Goal: Information Seeking & Learning: Find specific fact

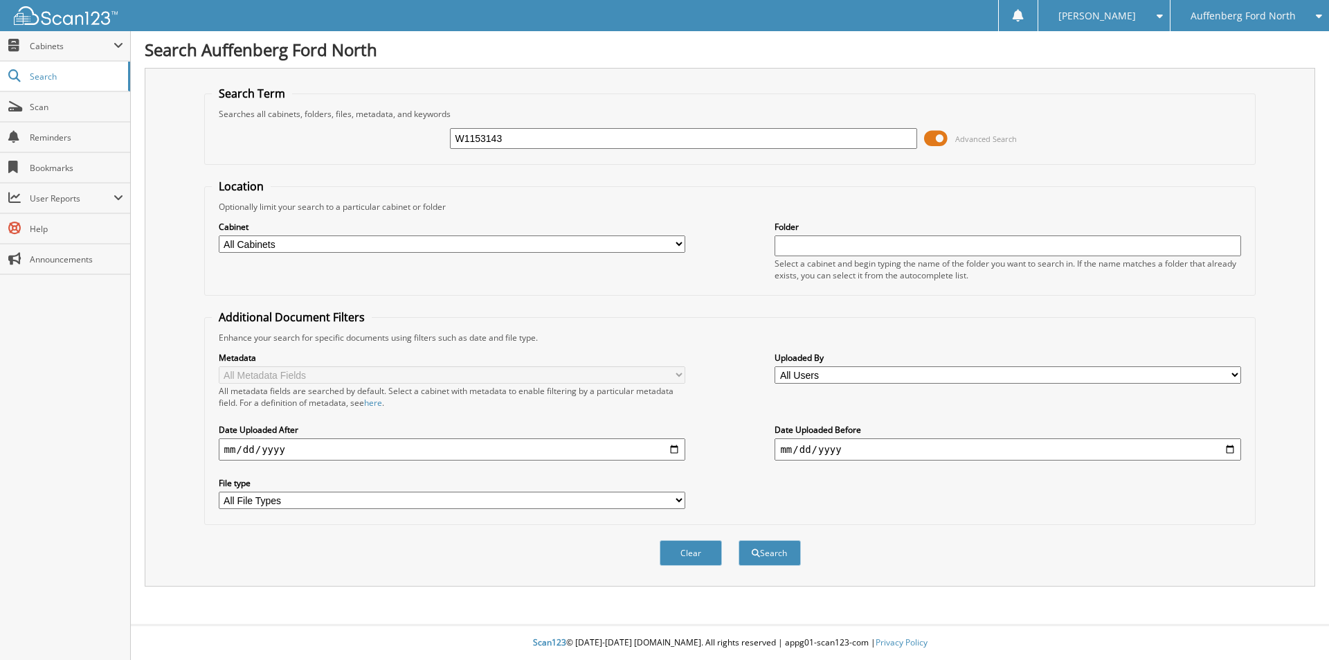
type input "W1153143"
click at [739, 540] on button "Search" at bounding box center [770, 553] width 62 height 26
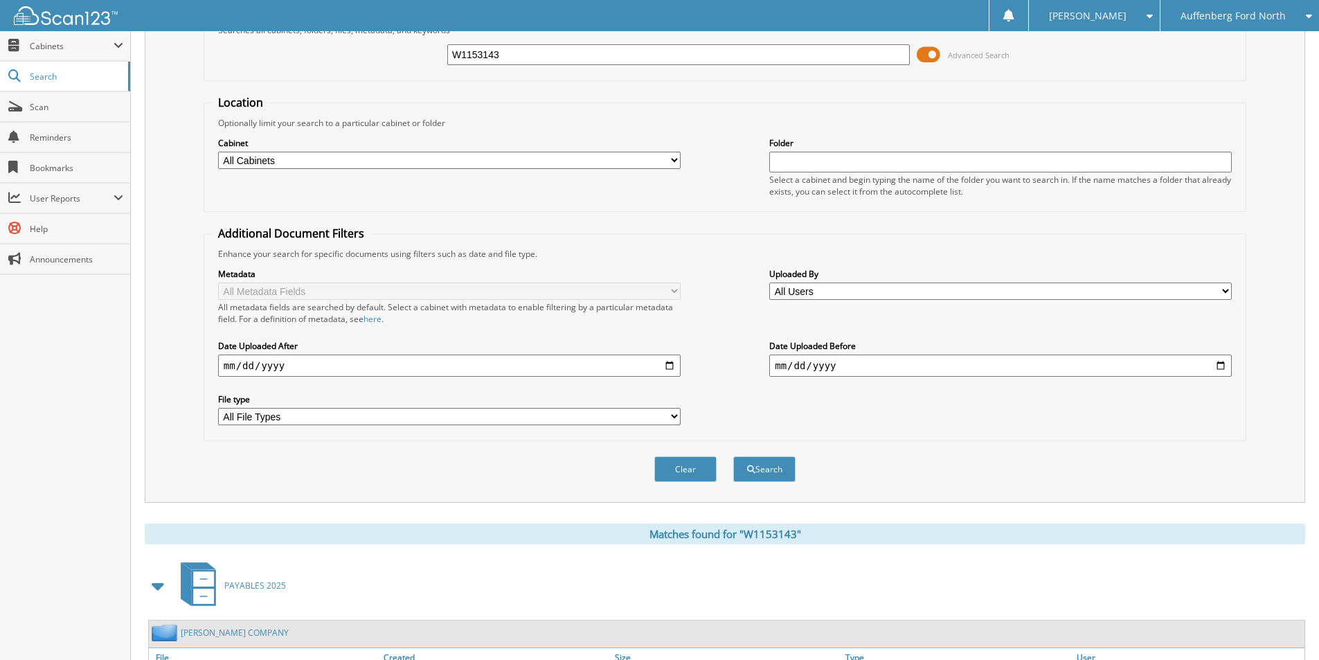
scroll to position [199, 0]
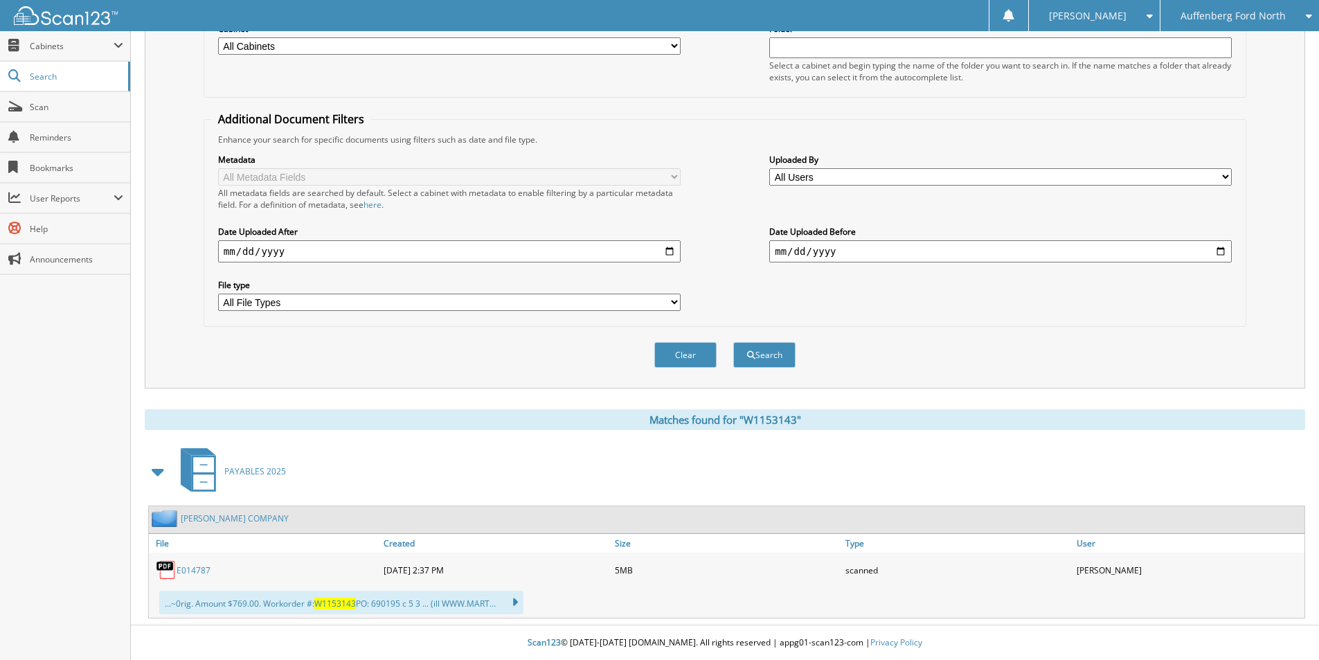
click at [189, 572] on link "E014787" at bounding box center [193, 570] width 34 height 12
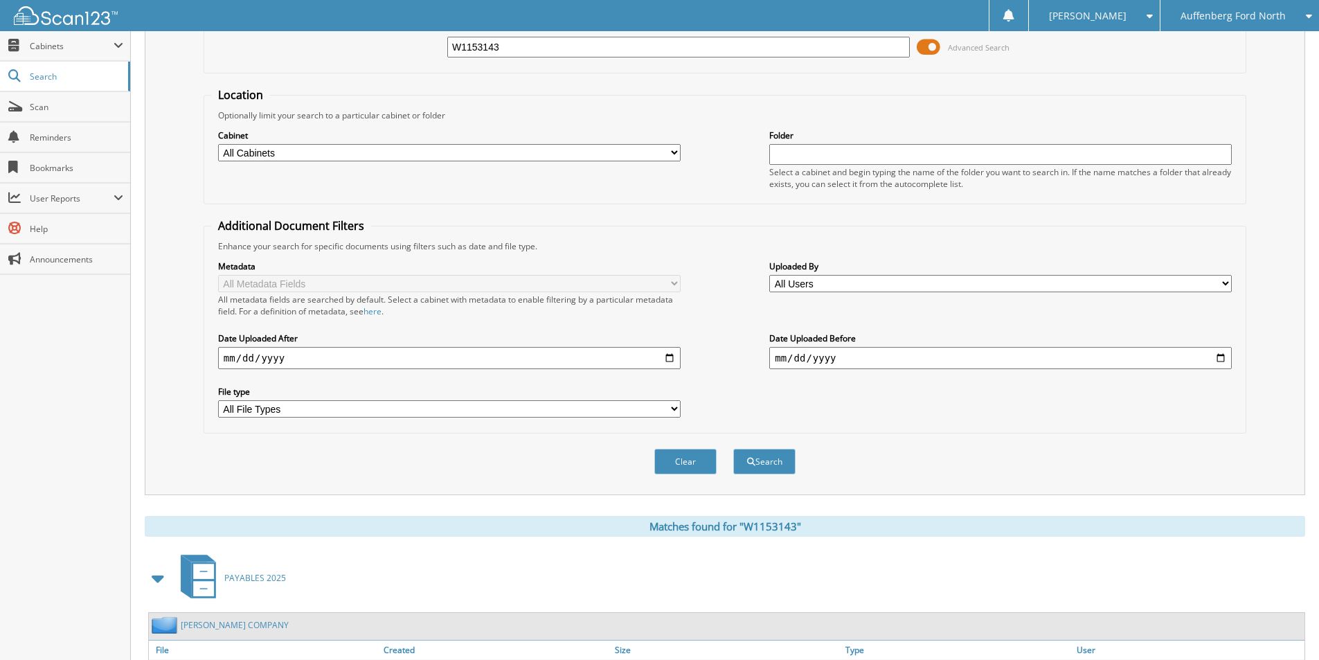
scroll to position [0, 0]
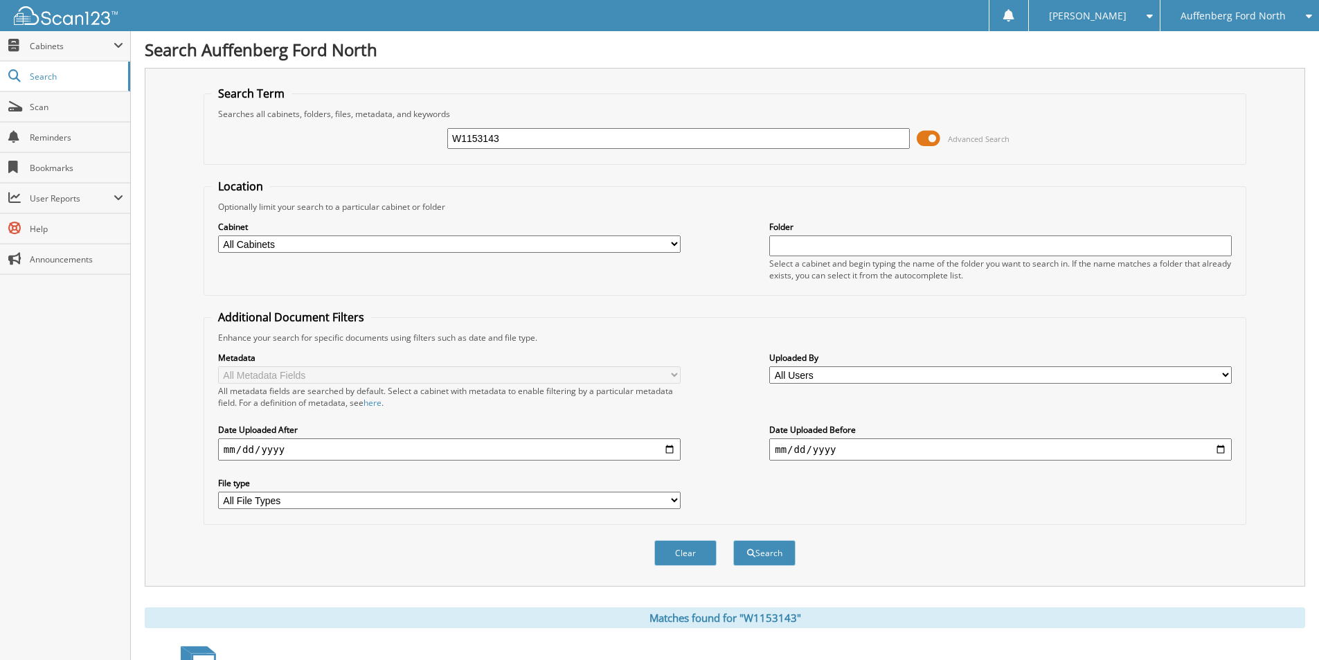
drag, startPoint x: 517, startPoint y: 138, endPoint x: 462, endPoint y: 146, distance: 55.3
click at [462, 146] on input "W1153143" at bounding box center [678, 138] width 462 height 21
type input "W1153661"
click at [733, 540] on button "Search" at bounding box center [764, 553] width 62 height 26
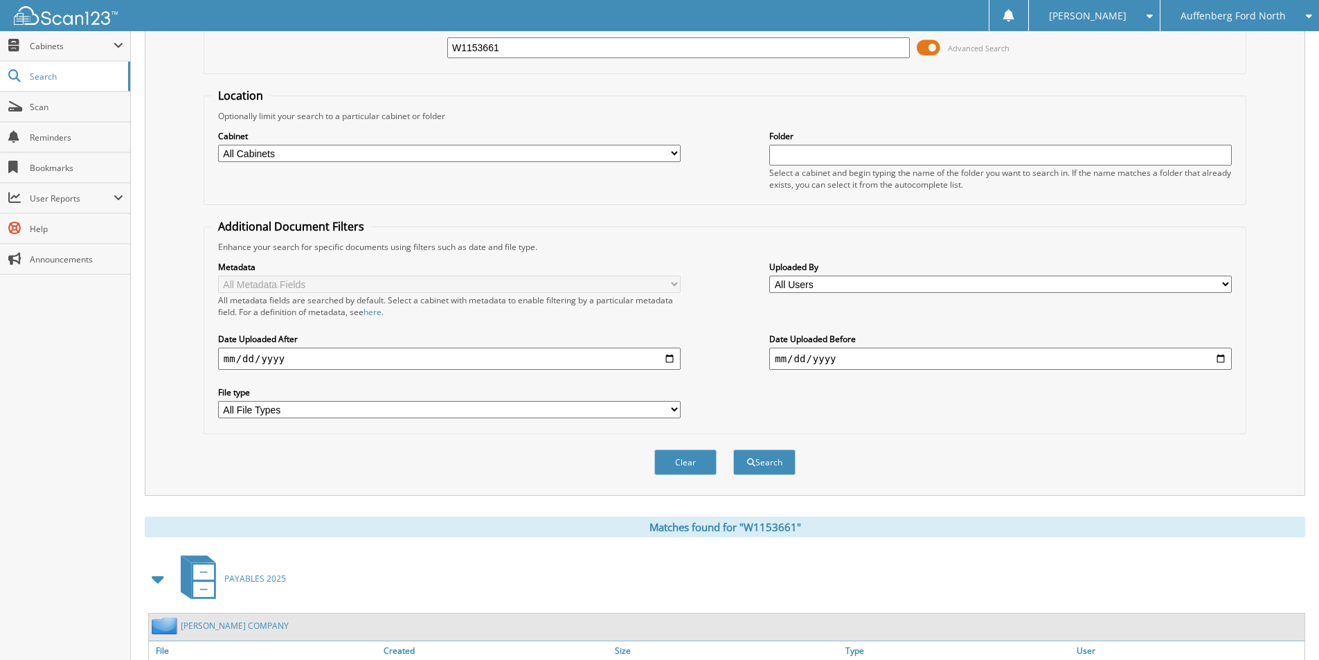
scroll to position [191, 0]
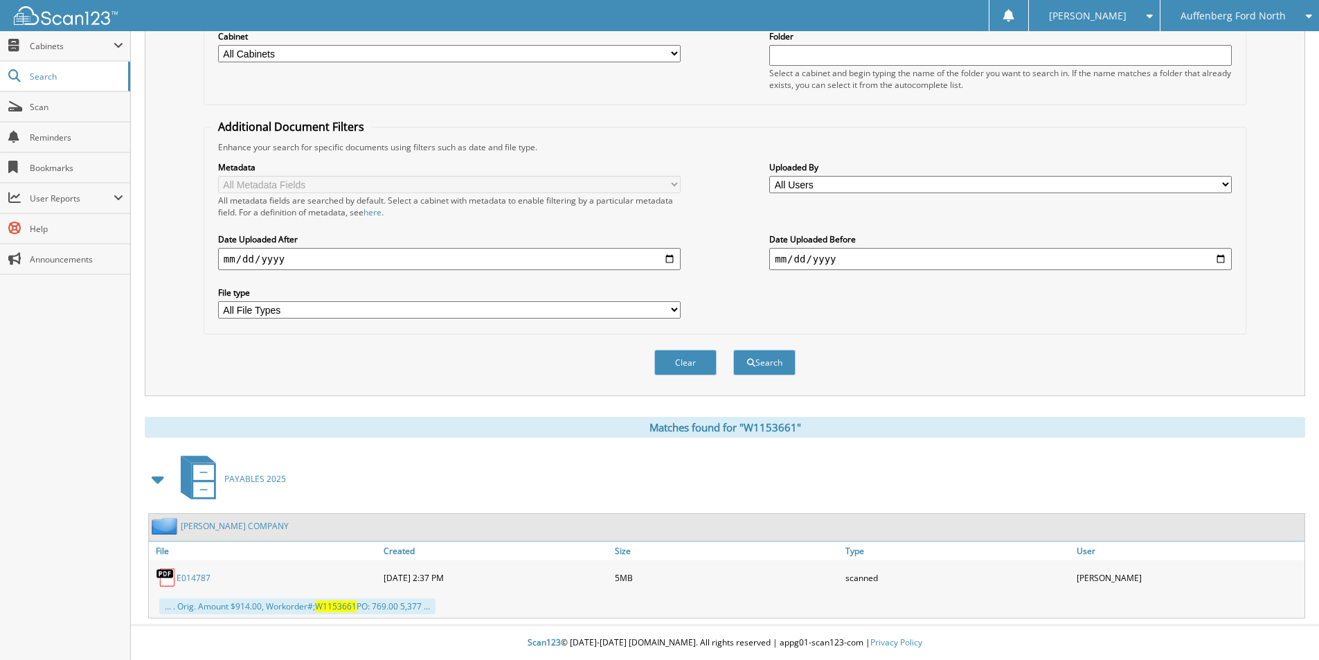
click at [194, 573] on link "E014787" at bounding box center [193, 578] width 34 height 12
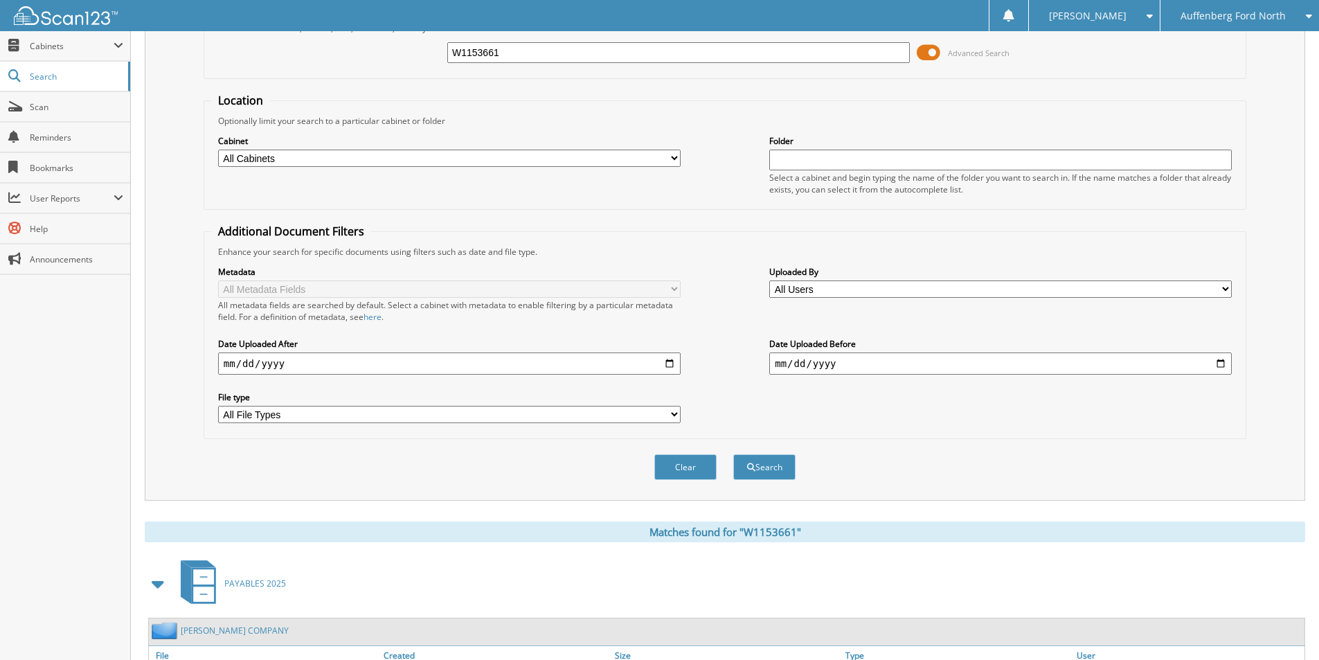
scroll to position [0, 0]
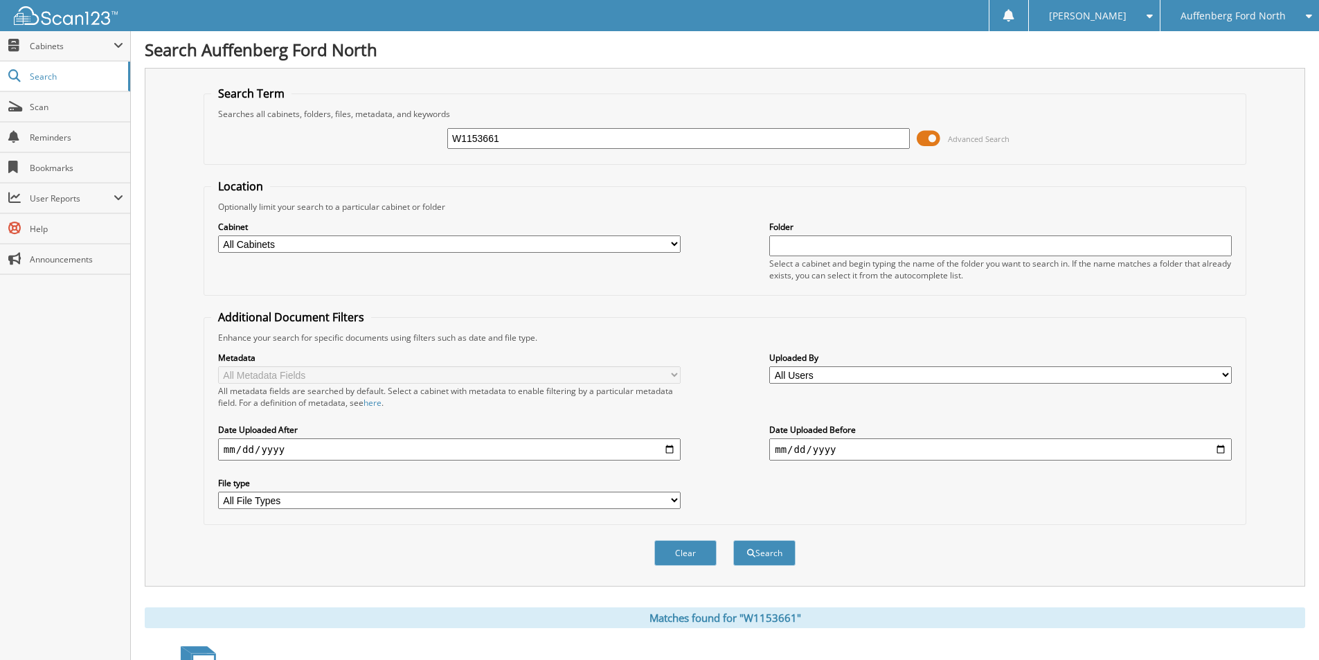
drag, startPoint x: 550, startPoint y: 140, endPoint x: 466, endPoint y: 138, distance: 83.8
click at [466, 138] on input "W1153661" at bounding box center [678, 138] width 462 height 21
type input "W1160563"
click at [733, 540] on button "Search" at bounding box center [764, 553] width 62 height 26
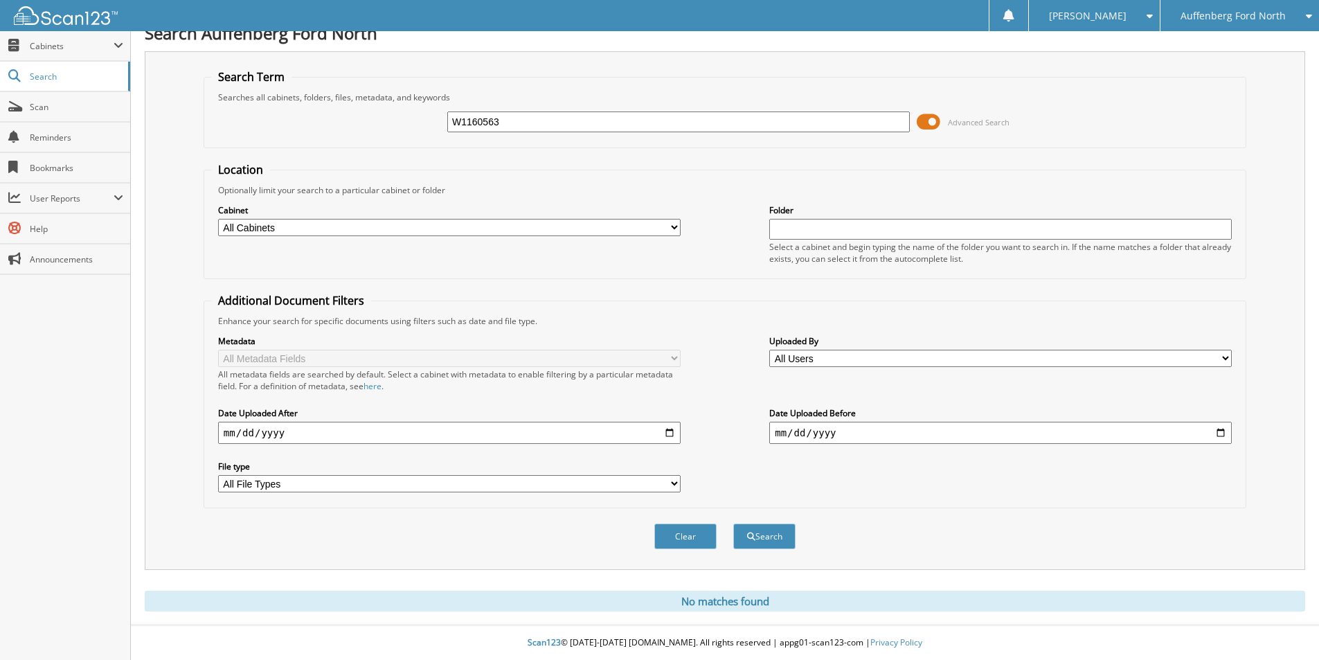
drag, startPoint x: 464, startPoint y: 113, endPoint x: 374, endPoint y: 120, distance: 91.0
click at [374, 120] on div "W1160563 Advanced Search" at bounding box center [724, 121] width 1027 height 37
type input "W1161188"
click at [733, 523] on button "Search" at bounding box center [764, 536] width 62 height 26
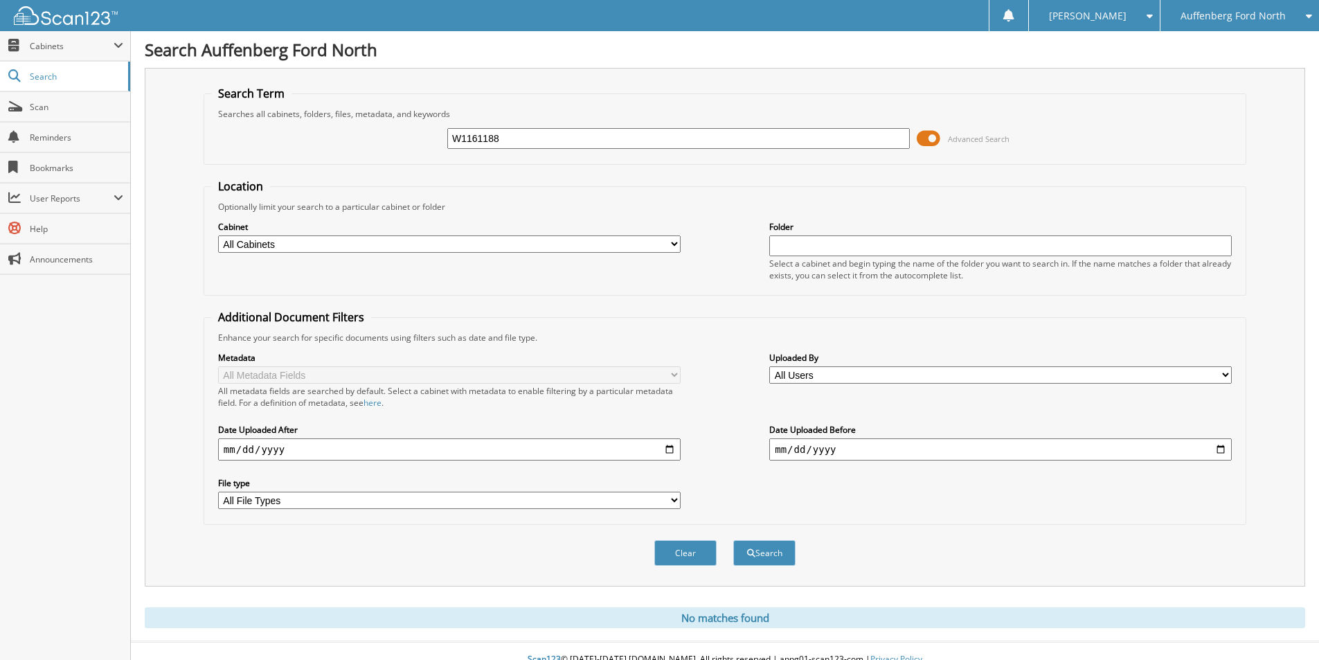
scroll to position [17, 0]
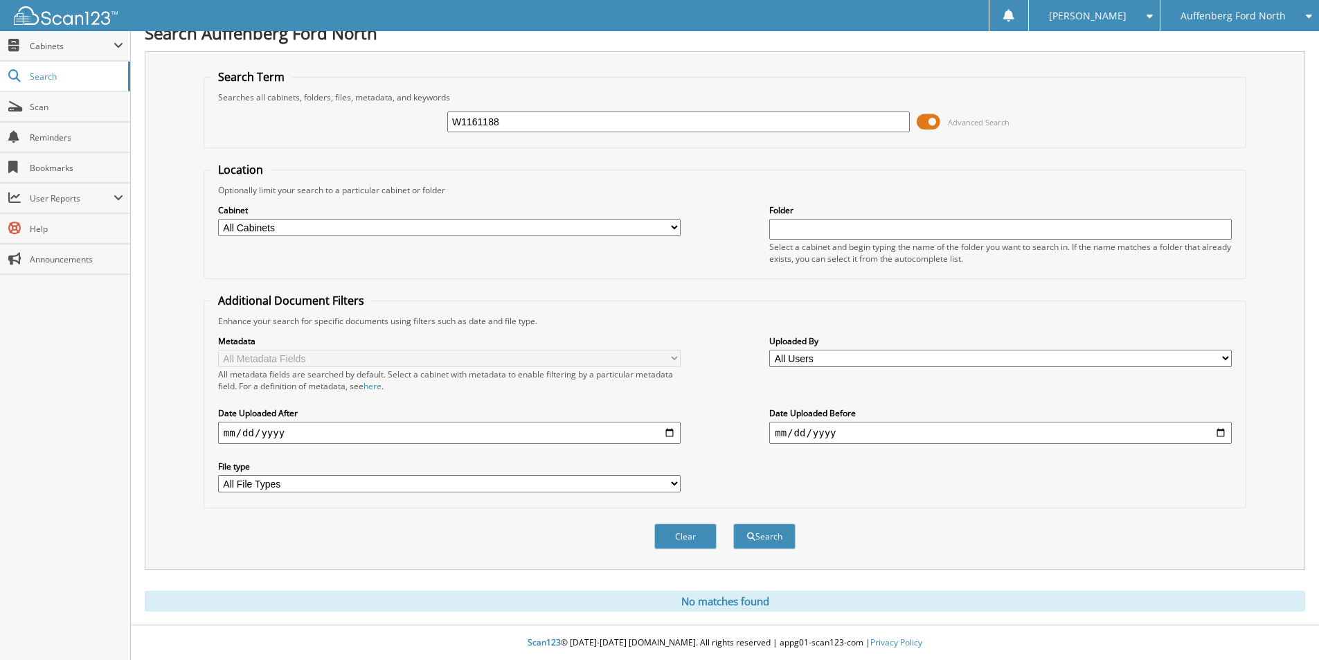
drag, startPoint x: 534, startPoint y: 120, endPoint x: 343, endPoint y: 127, distance: 190.4
click at [363, 129] on div "W1161188 Advanced Search" at bounding box center [724, 121] width 1027 height 37
type input "I1154488"
click at [733, 523] on button "Search" at bounding box center [764, 536] width 62 height 26
drag, startPoint x: 337, startPoint y: 128, endPoint x: 293, endPoint y: 131, distance: 43.7
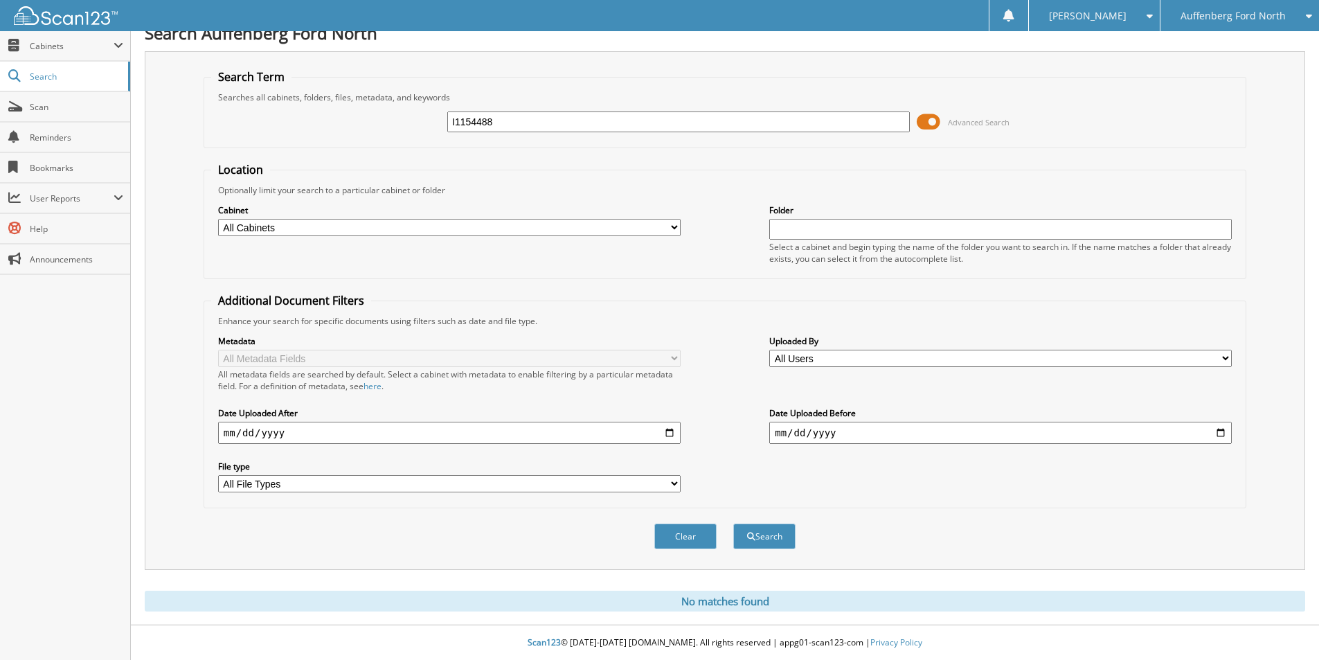
click at [315, 130] on div "I1154488 Advanced Search" at bounding box center [724, 121] width 1027 height 37
type input "W1153326"
click at [733, 523] on button "Search" at bounding box center [764, 536] width 62 height 26
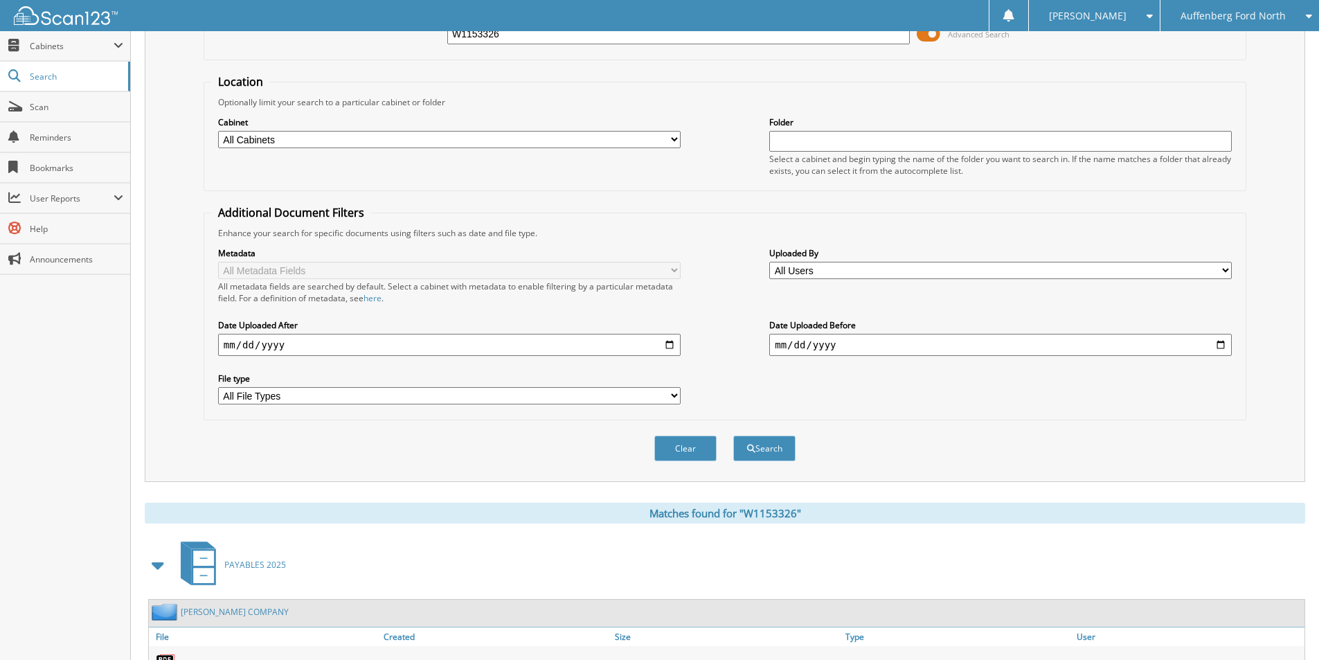
scroll to position [199, 0]
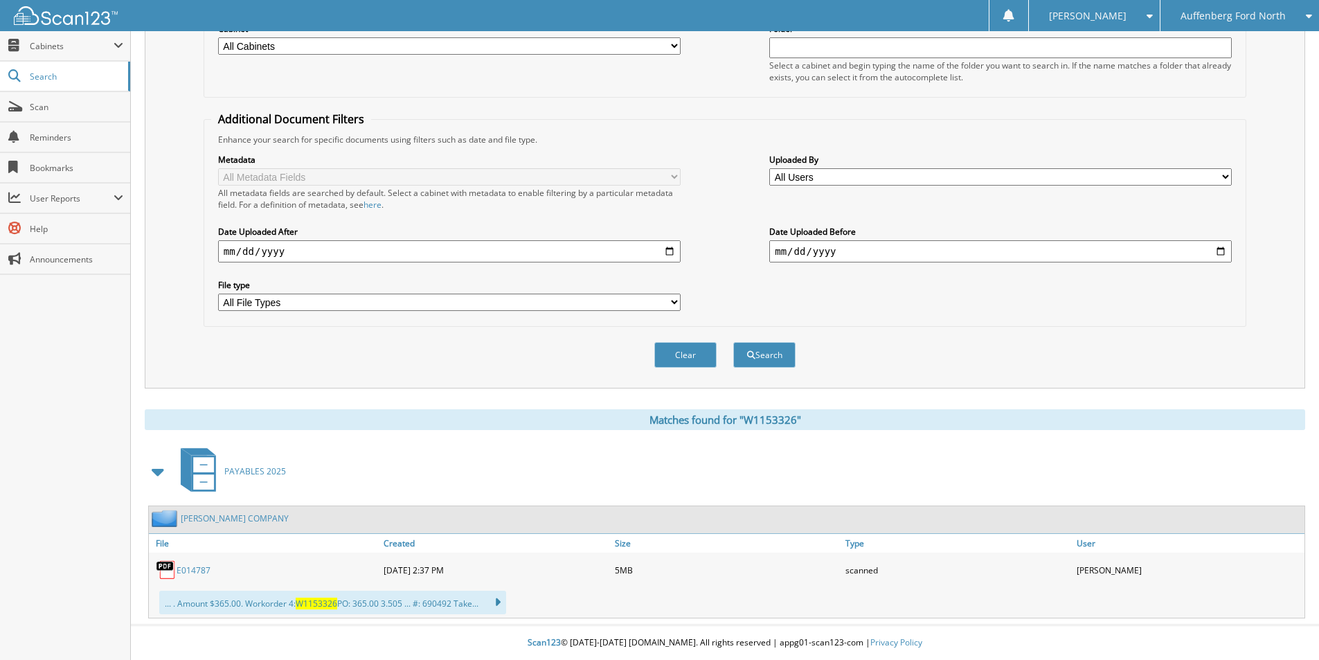
click at [198, 570] on link "E014787" at bounding box center [193, 570] width 34 height 12
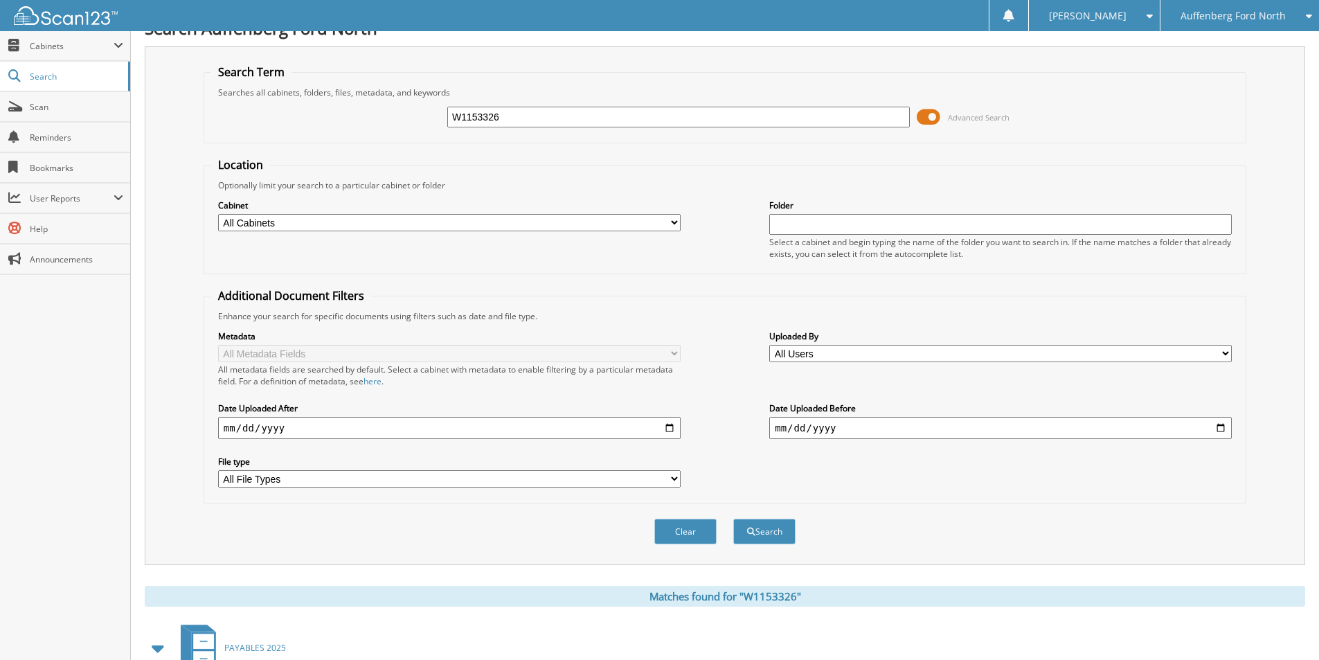
scroll to position [0, 0]
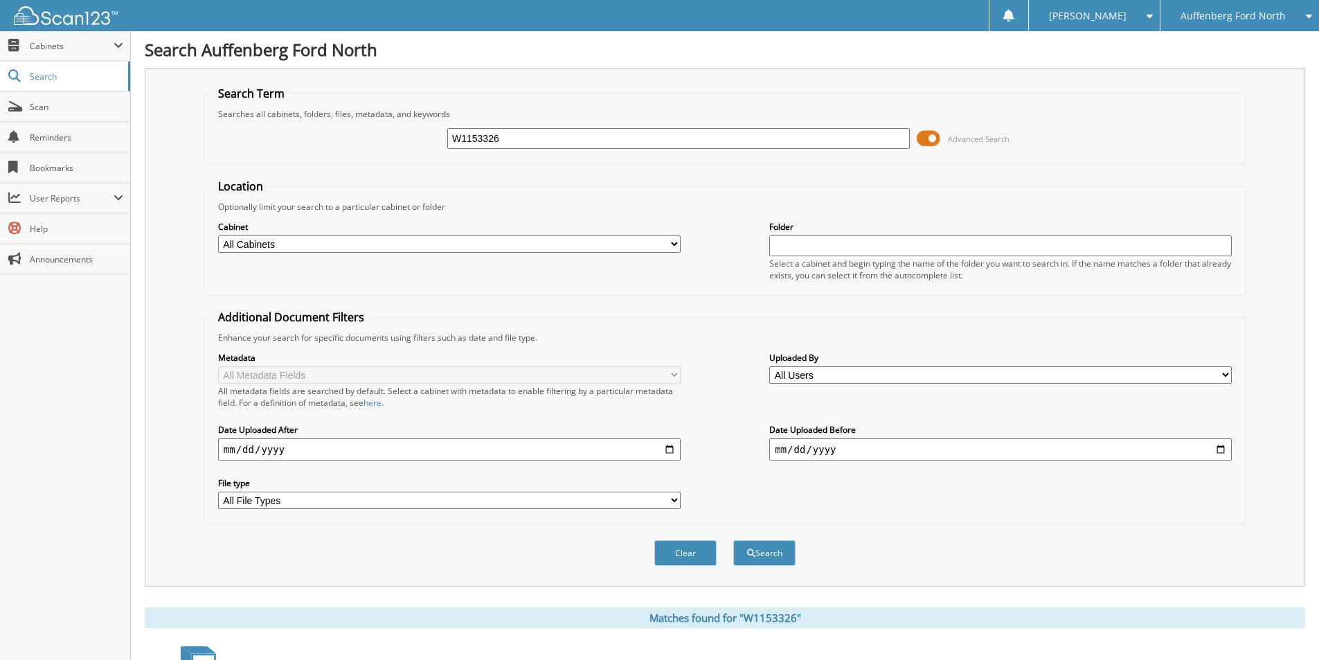
drag, startPoint x: 345, startPoint y: 138, endPoint x: 192, endPoint y: 143, distance: 153.0
click at [269, 142] on div "W1153326 Advanced Search" at bounding box center [724, 138] width 1027 height 37
type input "W1157919"
click at [733, 540] on button "Search" at bounding box center [764, 553] width 62 height 26
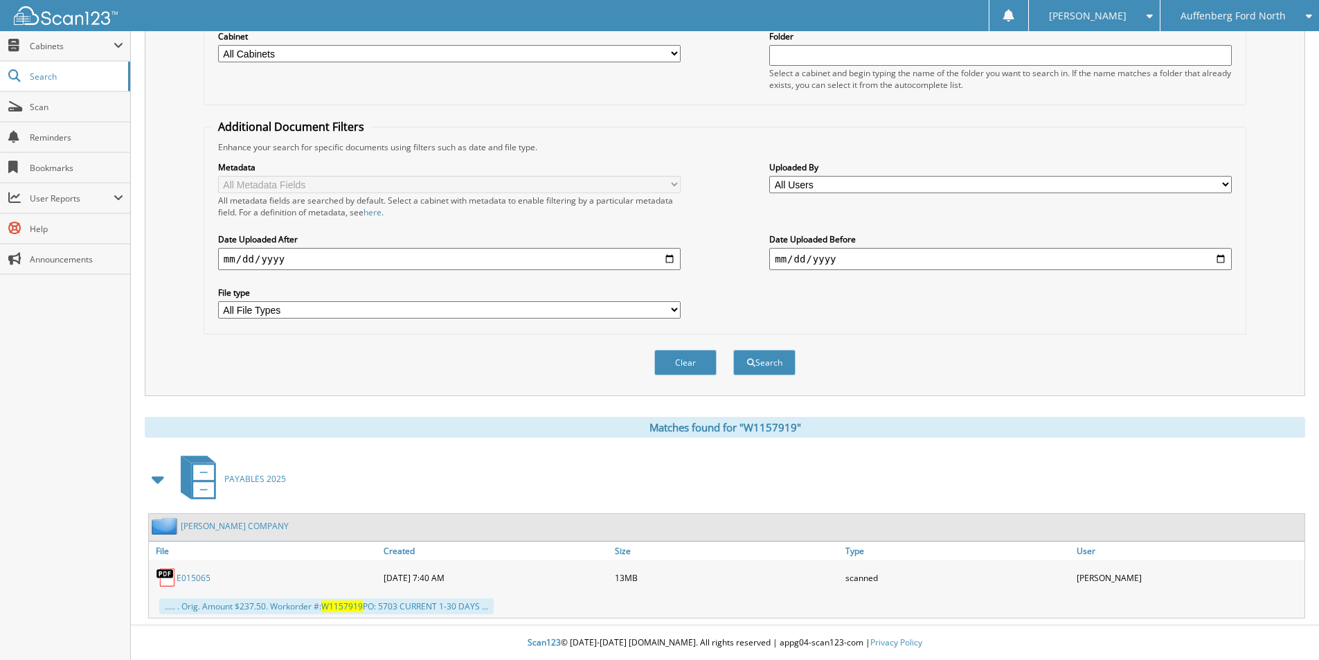
click at [273, 479] on span "PAYABLES 2025" at bounding box center [255, 479] width 62 height 12
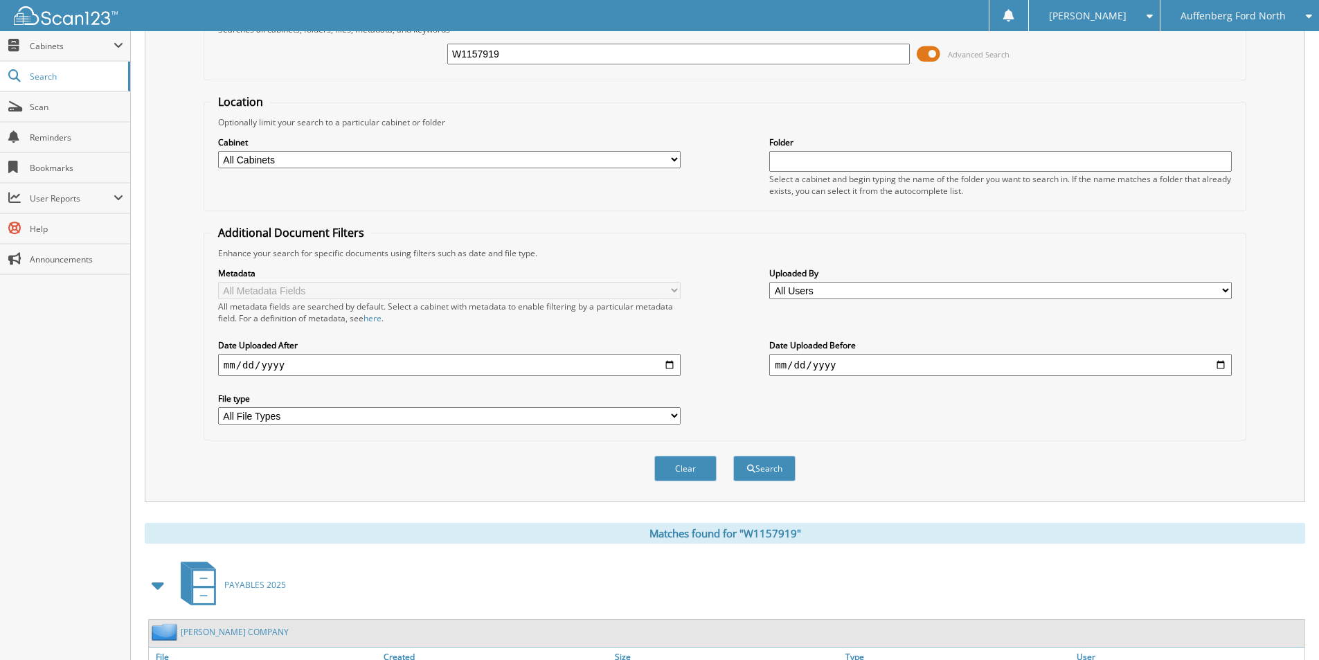
scroll to position [191, 0]
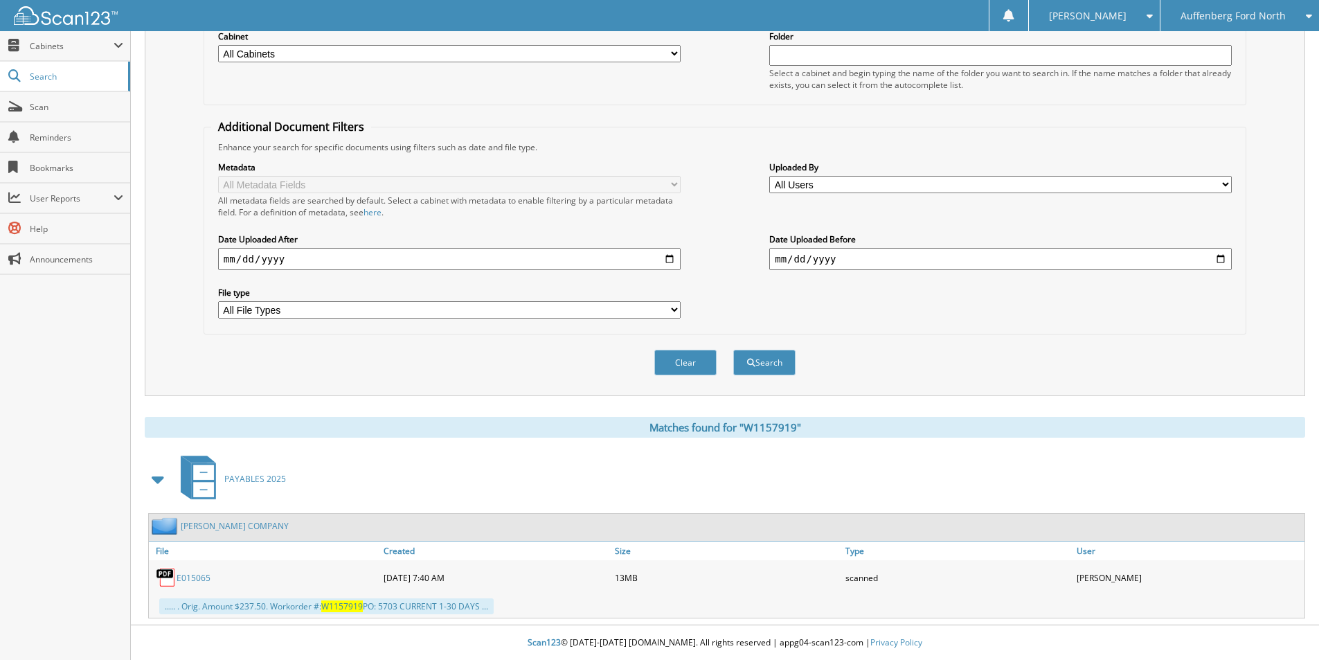
drag, startPoint x: 193, startPoint y: 573, endPoint x: 221, endPoint y: 575, distance: 28.5
click at [192, 575] on link "E015065" at bounding box center [193, 578] width 34 height 12
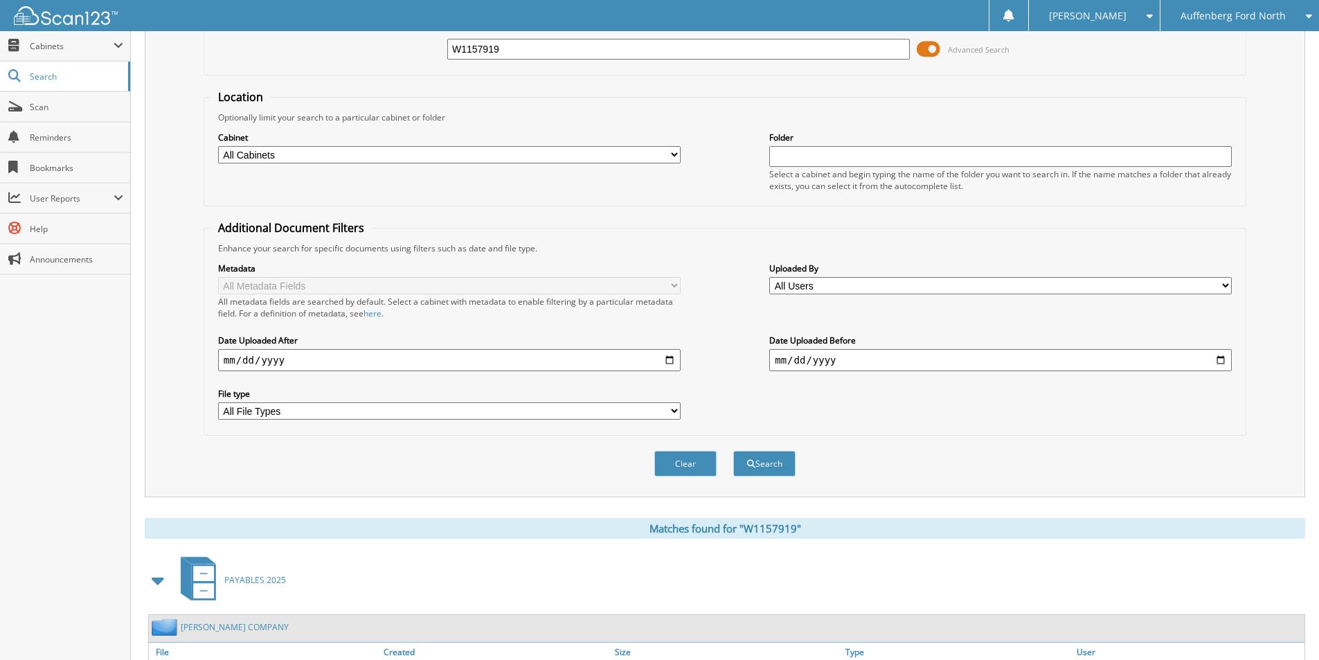
scroll to position [0, 0]
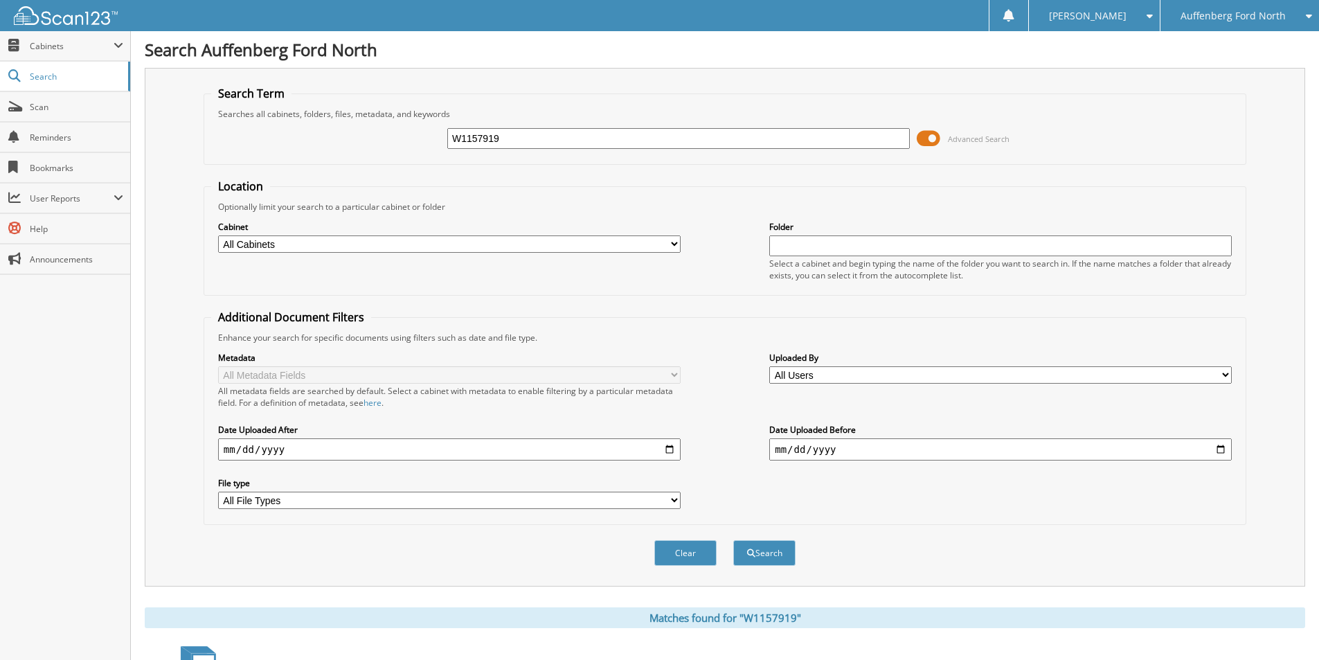
drag, startPoint x: 409, startPoint y: 145, endPoint x: 368, endPoint y: 156, distance: 43.0
click at [368, 156] on div "W1157919 Advanced Search" at bounding box center [724, 138] width 1027 height 37
type input "W1153353"
click at [733, 540] on button "Search" at bounding box center [764, 553] width 62 height 26
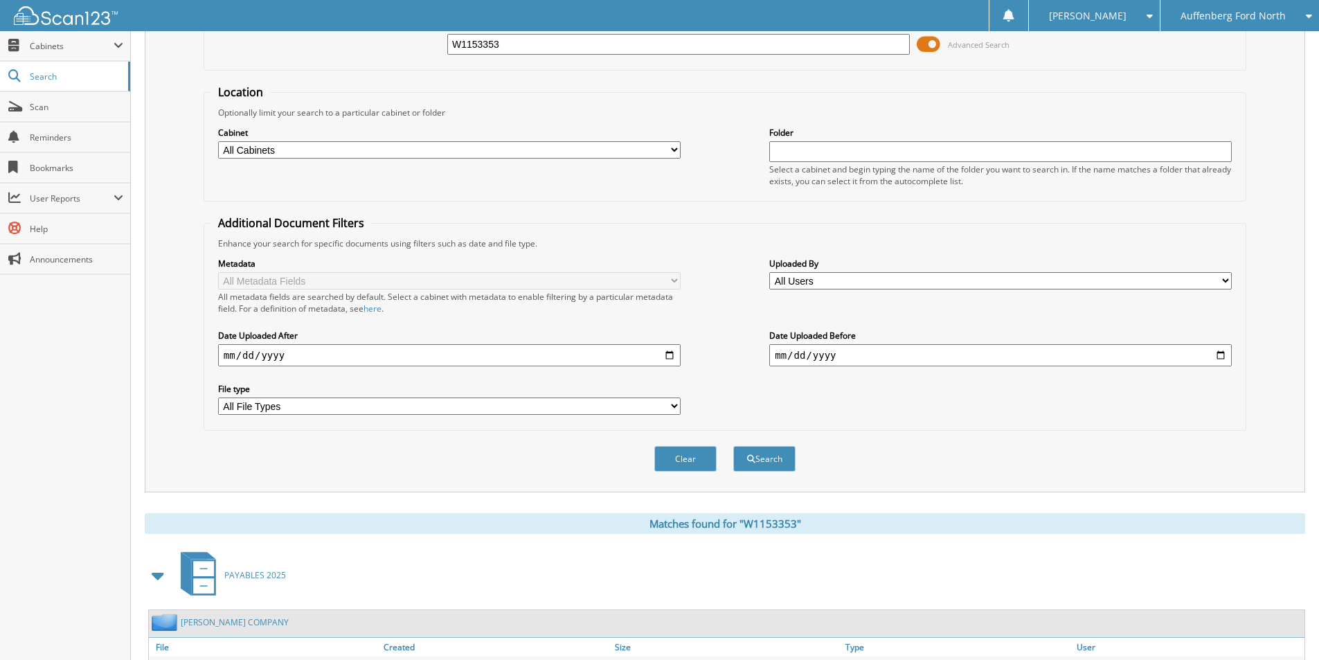
scroll to position [199, 0]
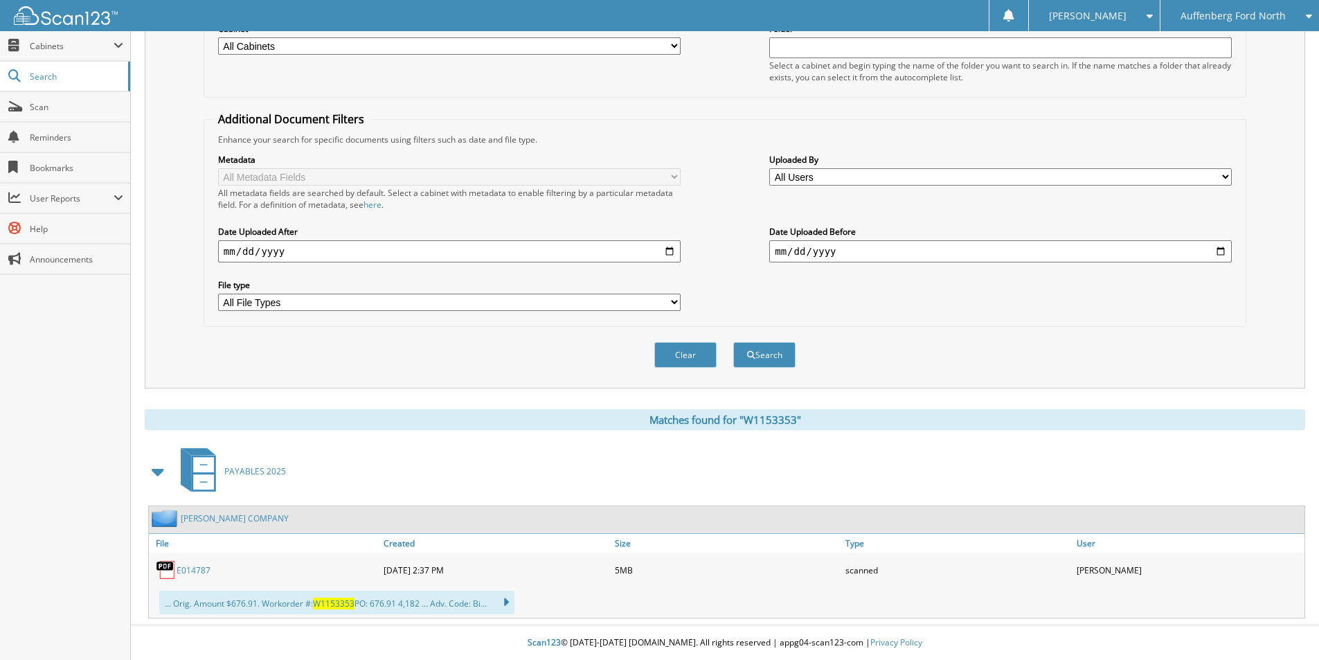
click at [192, 571] on link "E014787" at bounding box center [193, 570] width 34 height 12
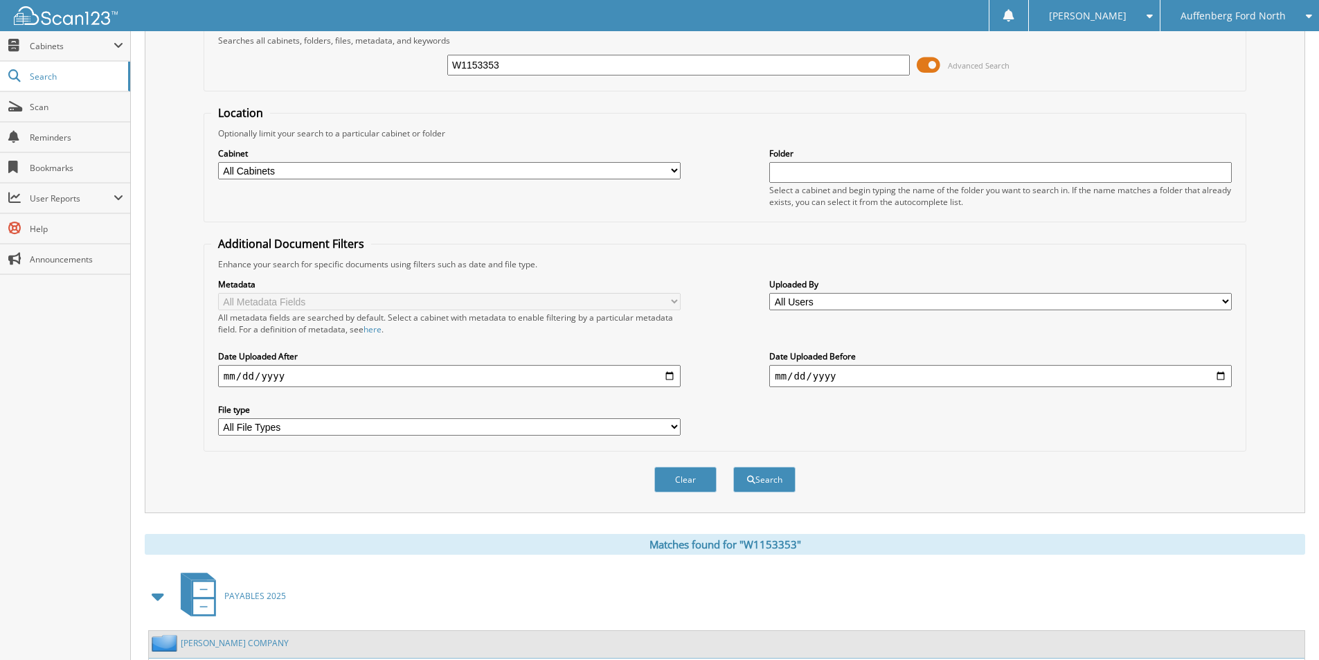
scroll to position [0, 0]
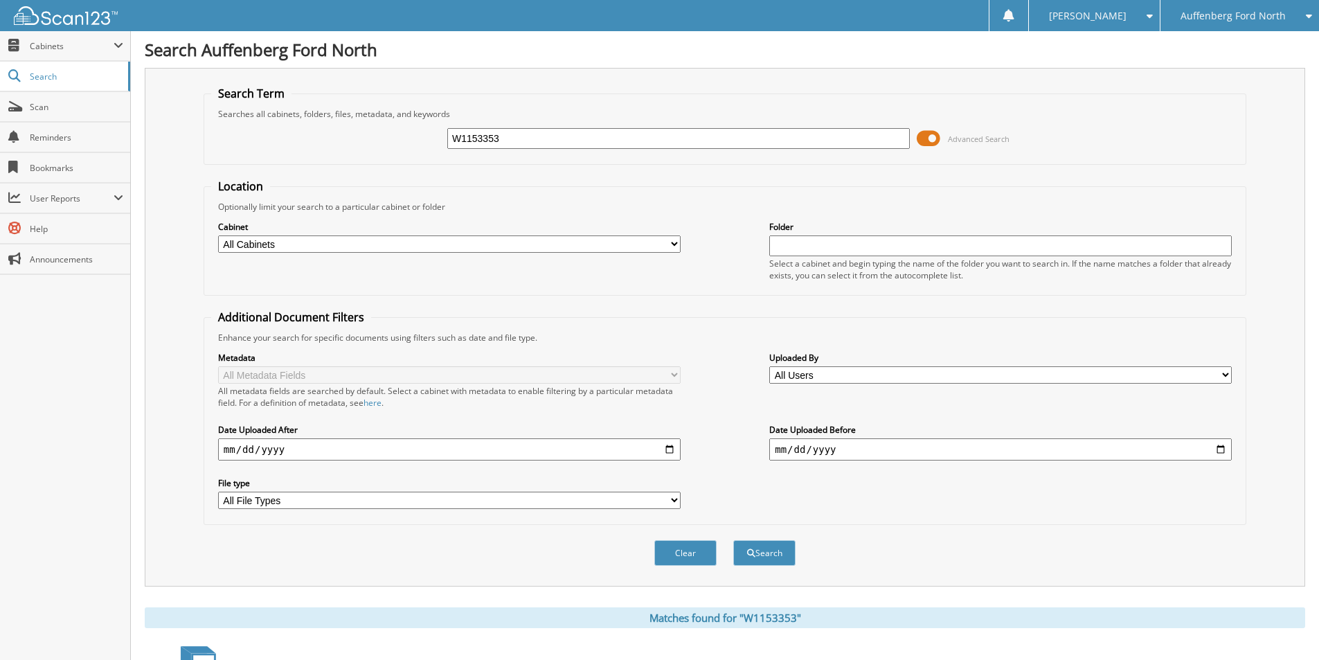
drag, startPoint x: 522, startPoint y: 143, endPoint x: 388, endPoint y: 154, distance: 134.0
click at [388, 154] on div "W1153353 Advanced Search" at bounding box center [724, 138] width 1027 height 37
type input "W1163403"
click at [733, 540] on button "Search" at bounding box center [764, 553] width 62 height 26
drag, startPoint x: 525, startPoint y: 141, endPoint x: 320, endPoint y: 135, distance: 205.0
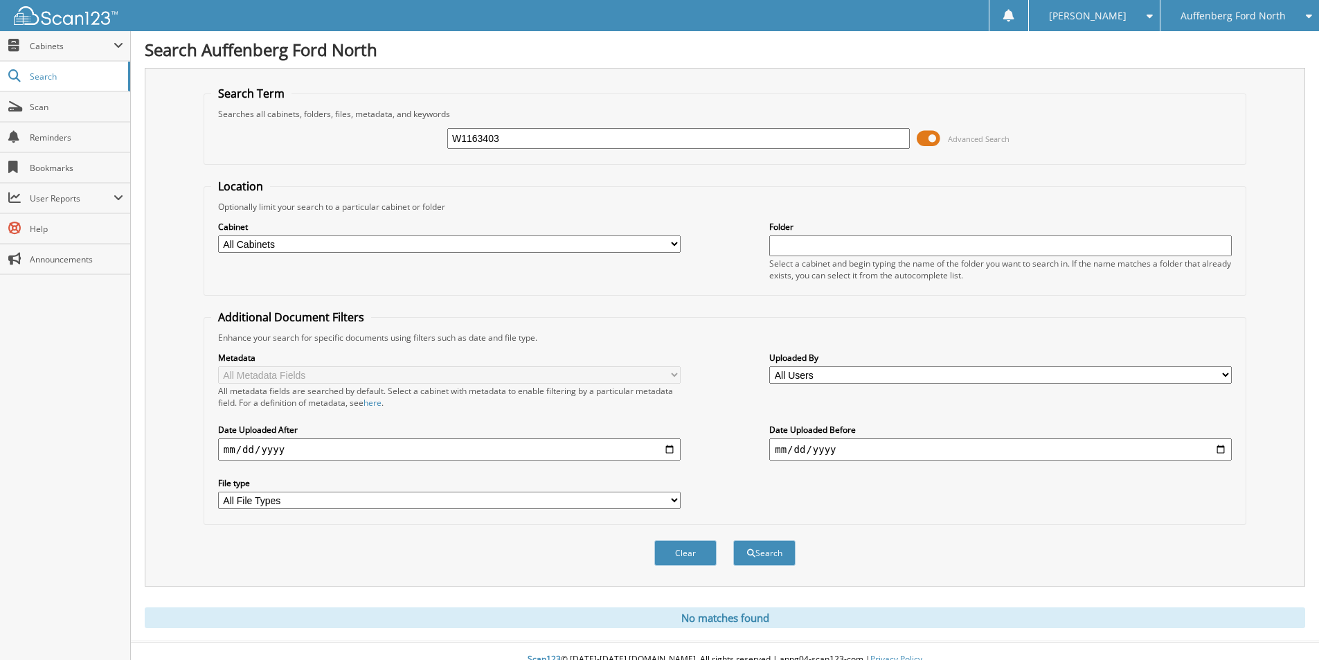
click at [352, 132] on div "W1163403 Advanced Search" at bounding box center [724, 138] width 1027 height 37
type input "I1154488"
click at [733, 540] on button "Search" at bounding box center [764, 553] width 62 height 26
drag, startPoint x: 514, startPoint y: 145, endPoint x: 261, endPoint y: 153, distance: 253.4
click at [288, 153] on div "I1154488 Advanced Search" at bounding box center [724, 138] width 1027 height 37
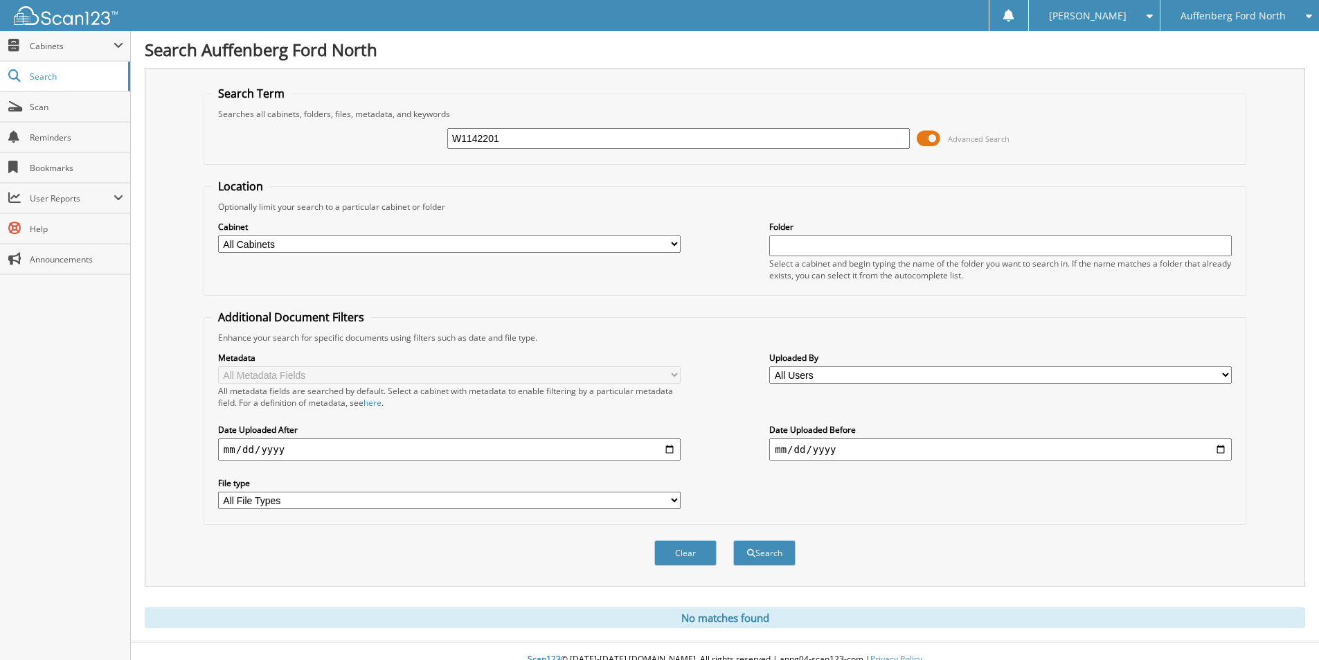
type input "W1142201"
click at [733, 540] on button "Search" at bounding box center [764, 553] width 62 height 26
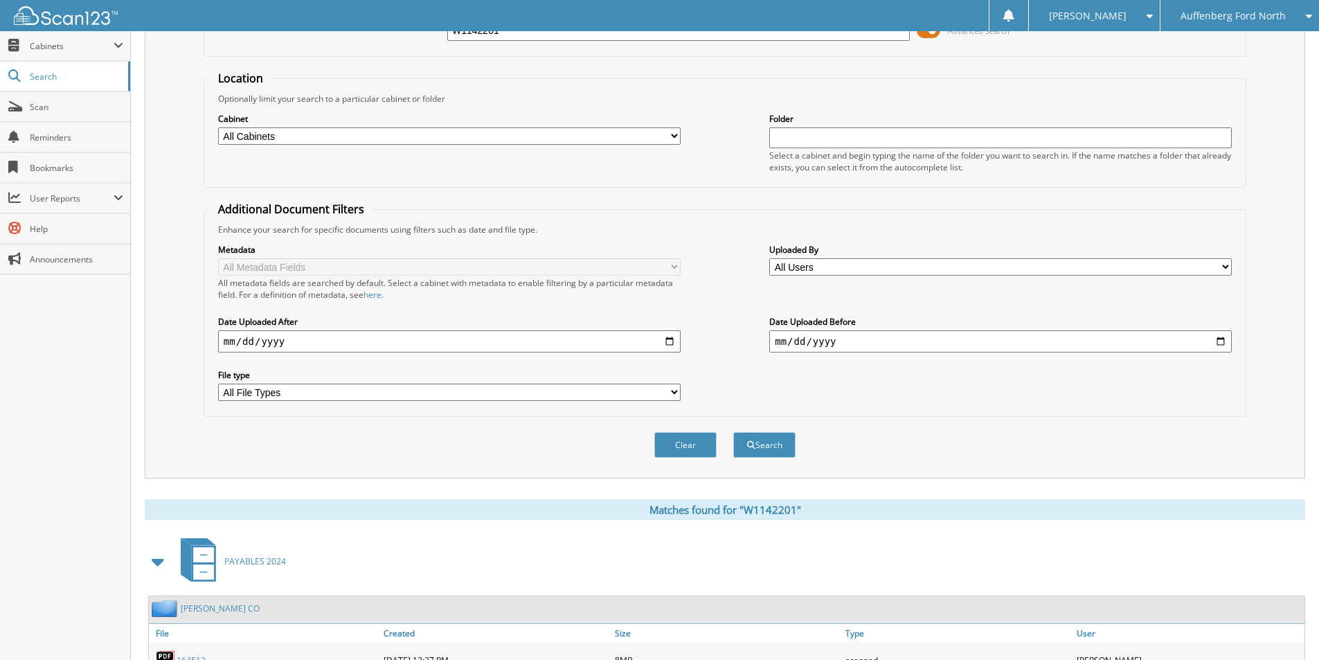
scroll to position [191, 0]
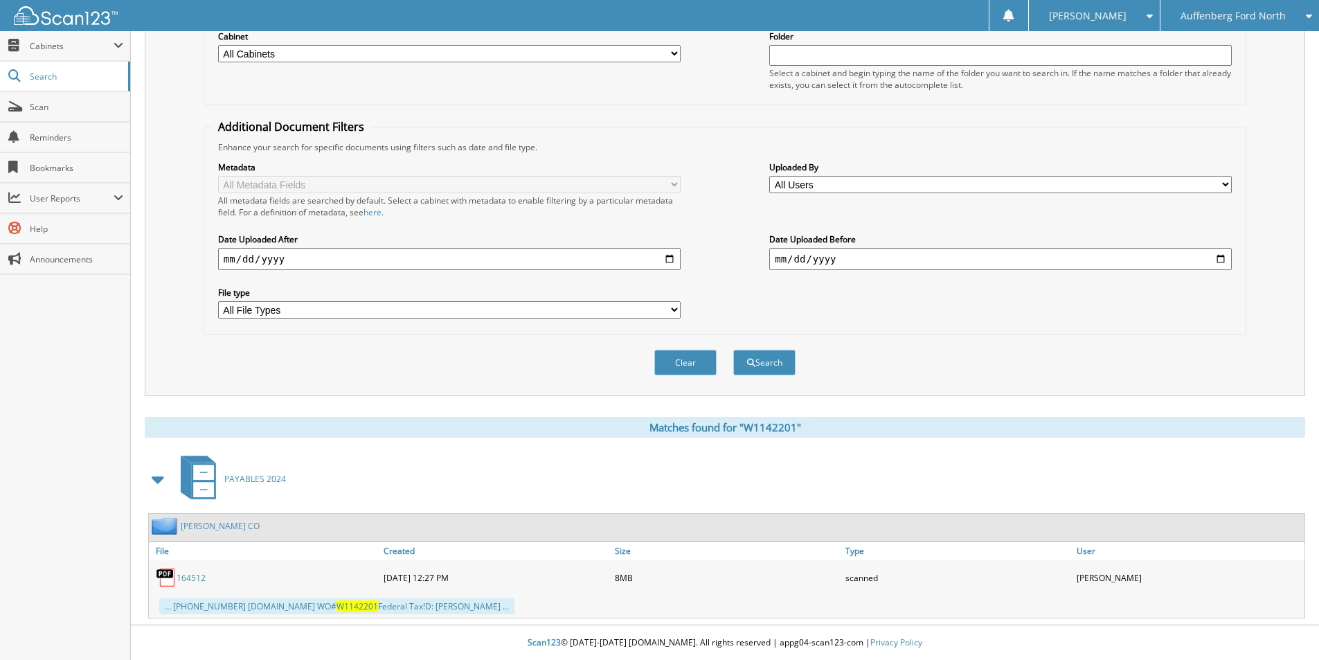
click at [190, 576] on link "164512" at bounding box center [190, 578] width 29 height 12
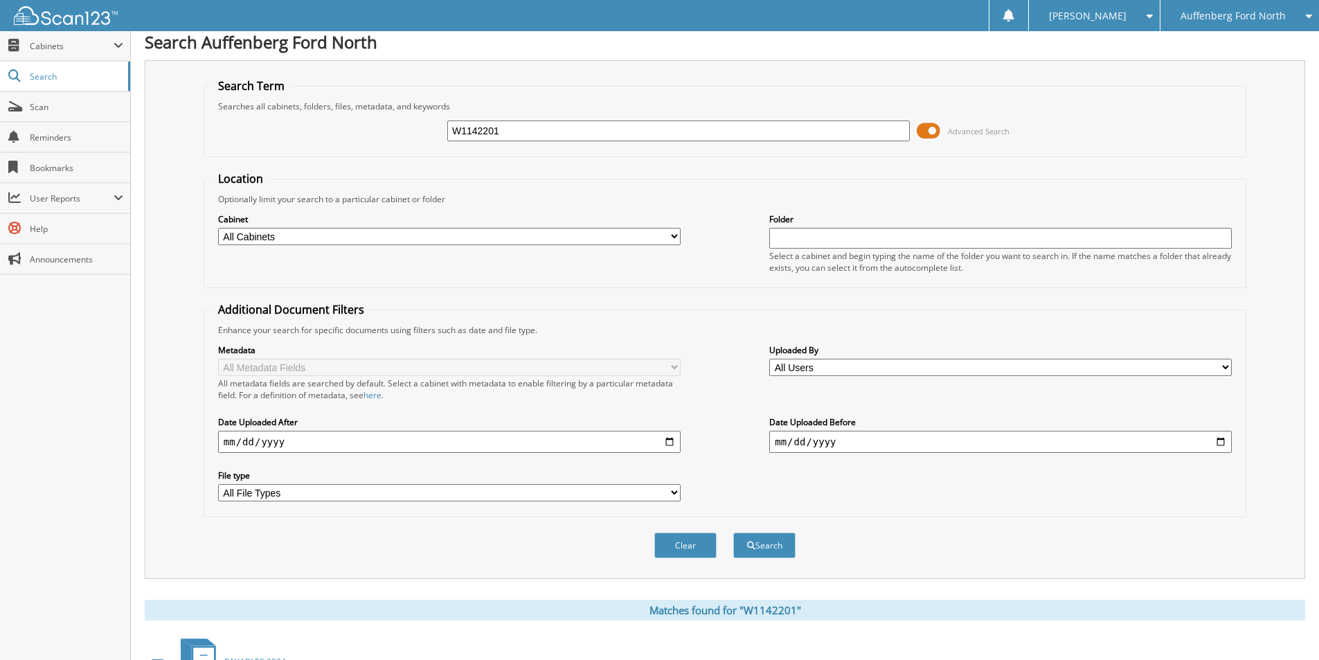
scroll to position [0, 0]
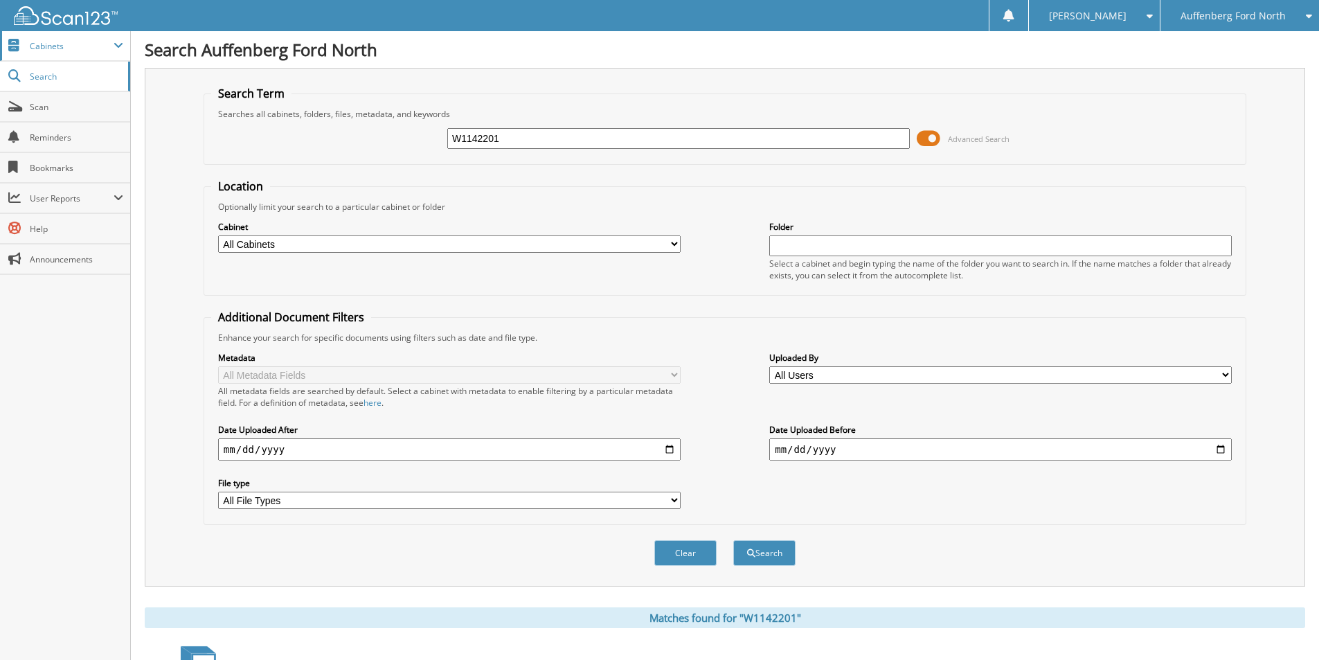
click at [47, 46] on span "Cabinets" at bounding box center [72, 46] width 84 height 12
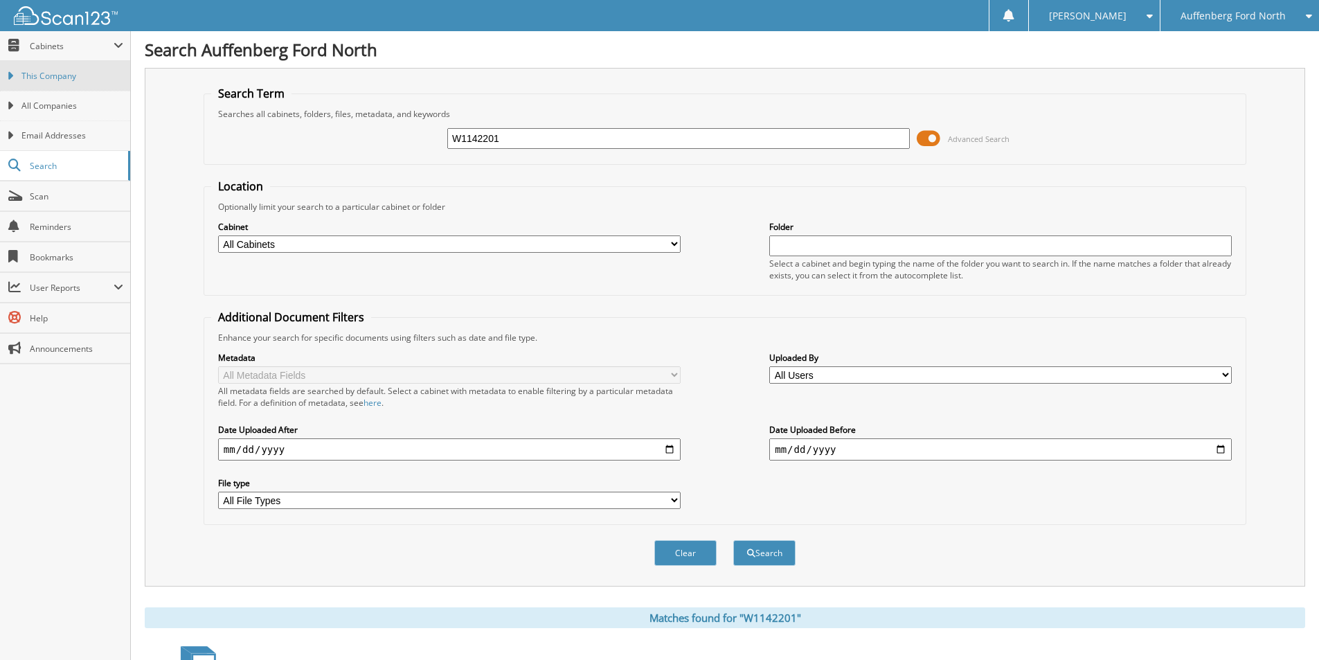
click at [55, 77] on span "This Company" at bounding box center [72, 76] width 102 height 12
